Goal: Find contact information: Obtain details needed to contact an individual or organization

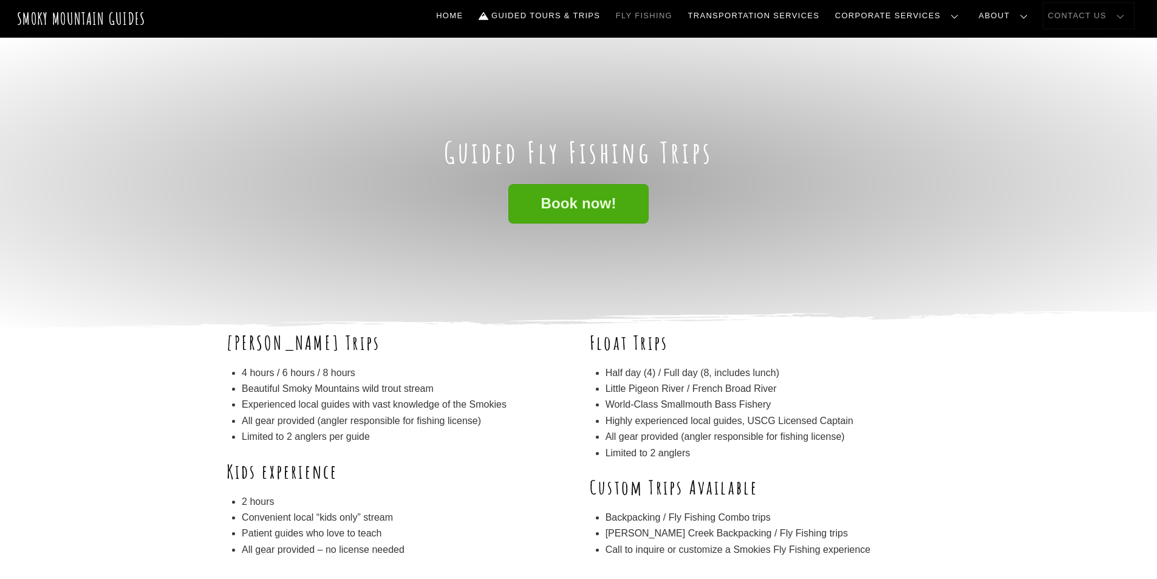
click at [1078, 12] on link "Contact Us" at bounding box center [1089, 16] width 91 height 26
click at [0, 0] on link "Contact Us" at bounding box center [0, 0] width 0 height 0
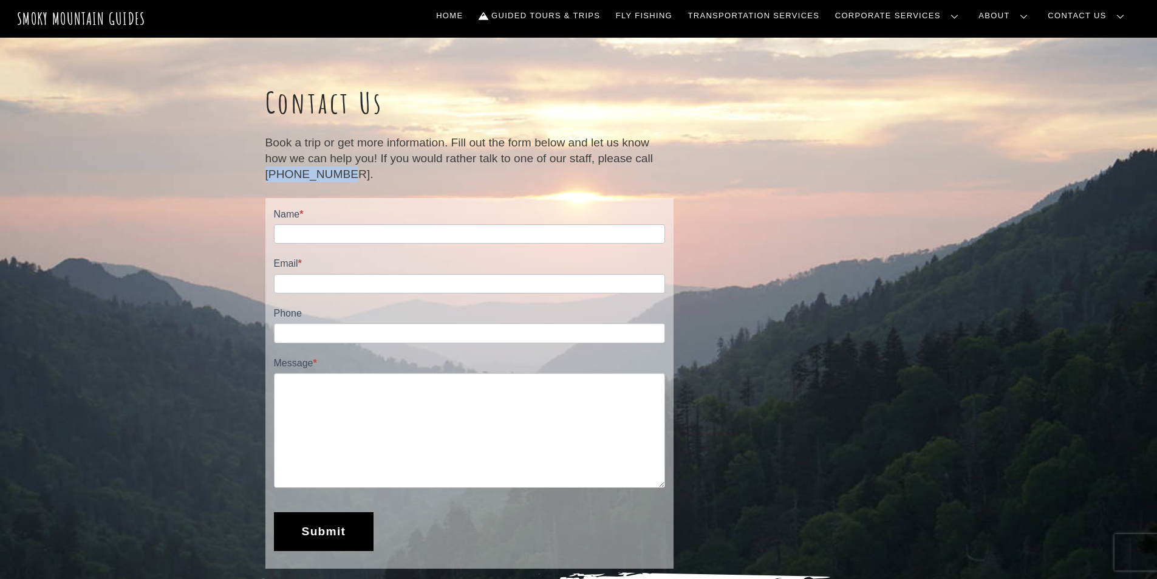
drag, startPoint x: 266, startPoint y: 170, endPoint x: 336, endPoint y: 171, distance: 69.9
click at [336, 171] on p "Book a trip or get more information. Fill out the form below and let us know ho…" at bounding box center [470, 159] width 408 height 48
copy p "[PHONE_NUMBER]"
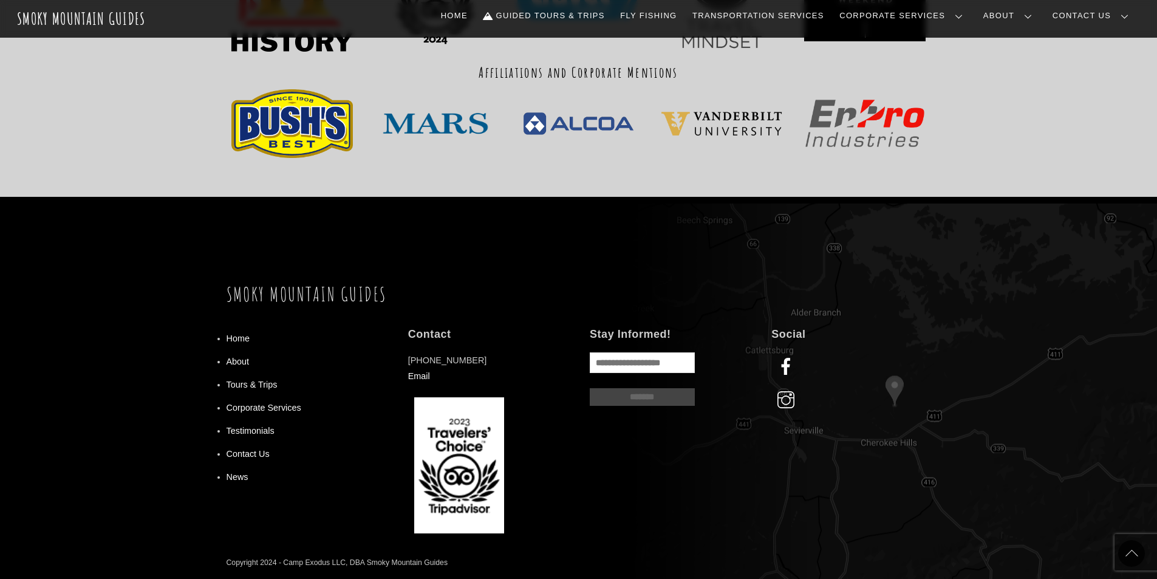
scroll to position [968, 0]
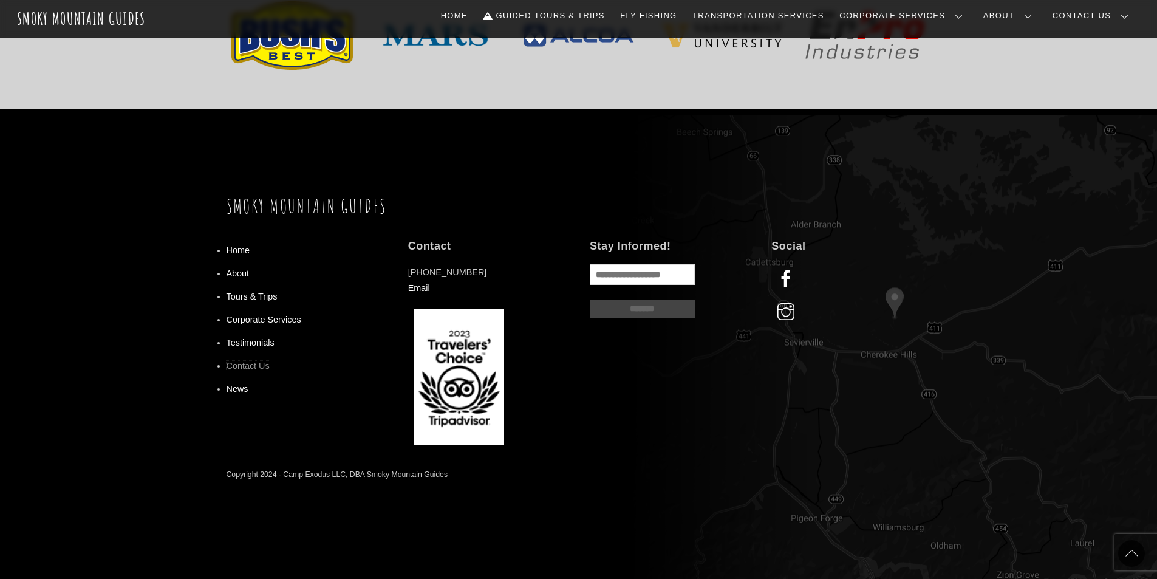
click at [250, 370] on link "Contact Us" at bounding box center [248, 366] width 43 height 10
